Goal: Find specific page/section: Find specific page/section

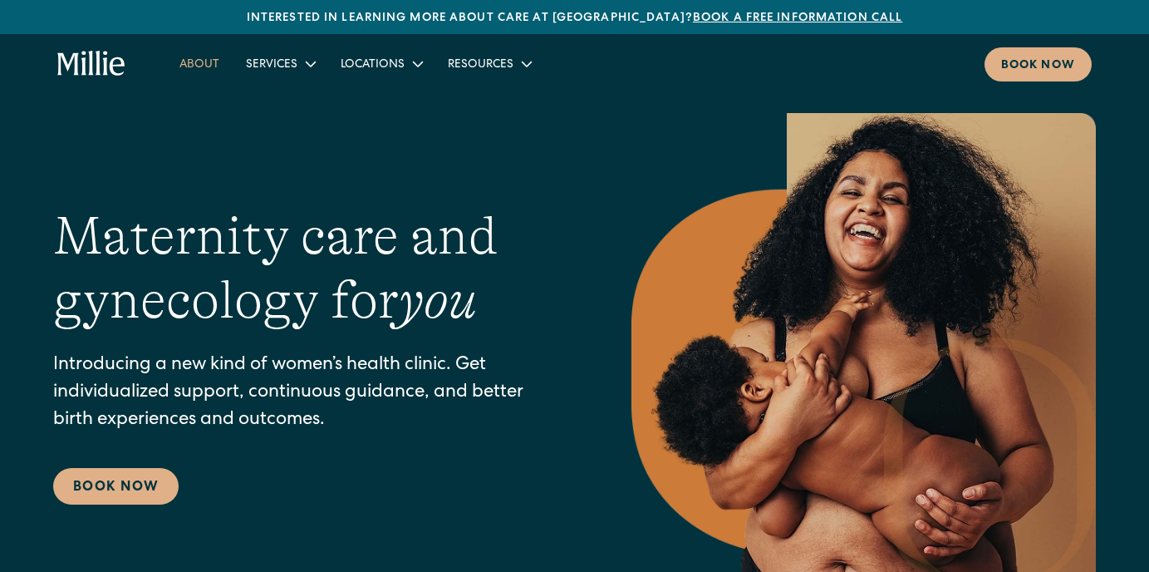
click at [211, 65] on link "About" at bounding box center [199, 63] width 66 height 27
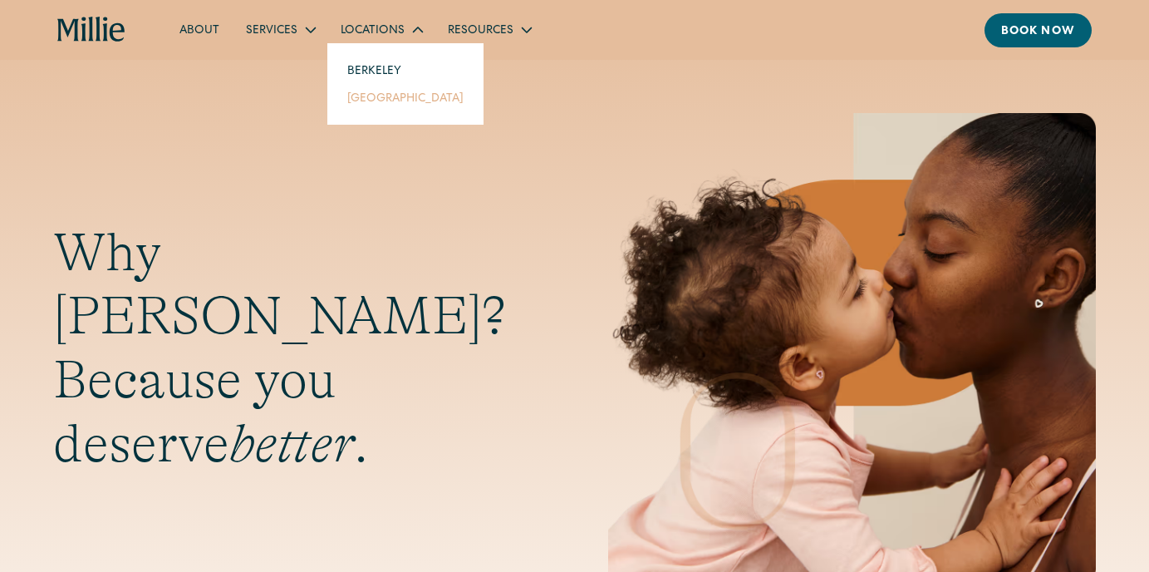
click at [366, 101] on link "[GEOGRAPHIC_DATA]" at bounding box center [405, 97] width 143 height 27
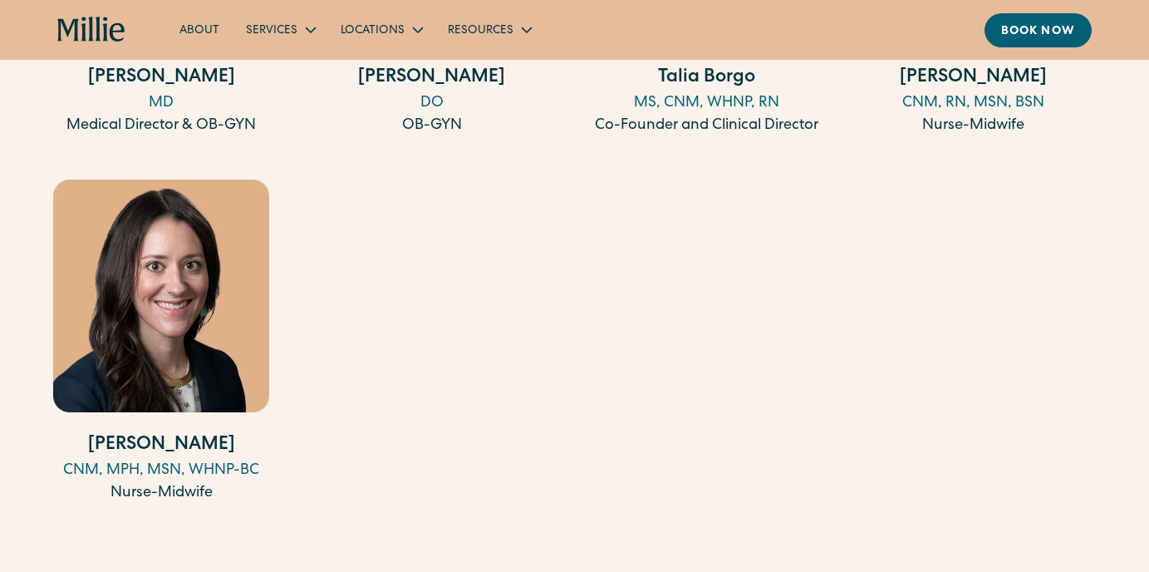
scroll to position [2012, 0]
